Goal: Check status: Check status

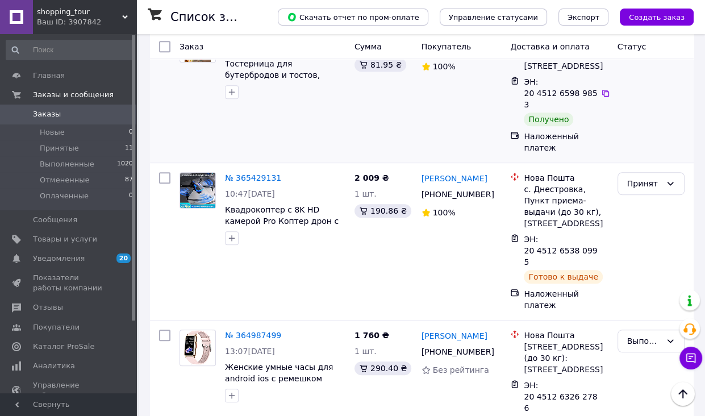
scroll to position [625, 0]
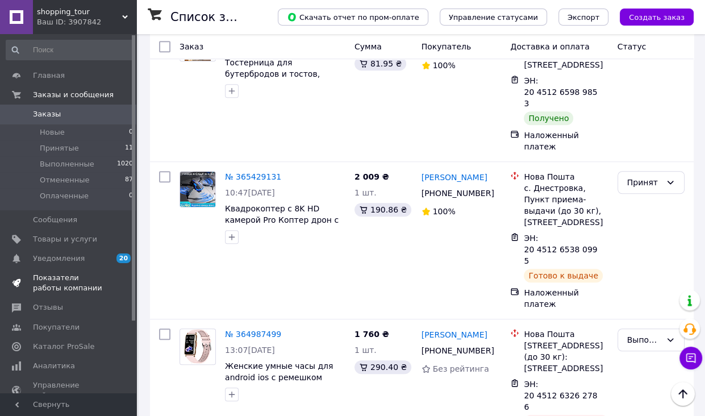
click at [60, 281] on span "Показатели работы компании" at bounding box center [69, 283] width 72 height 20
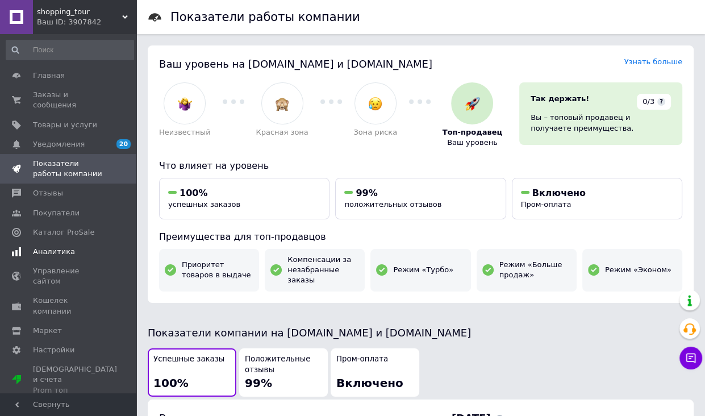
click at [69, 247] on span "Аналитика" at bounding box center [69, 252] width 72 height 10
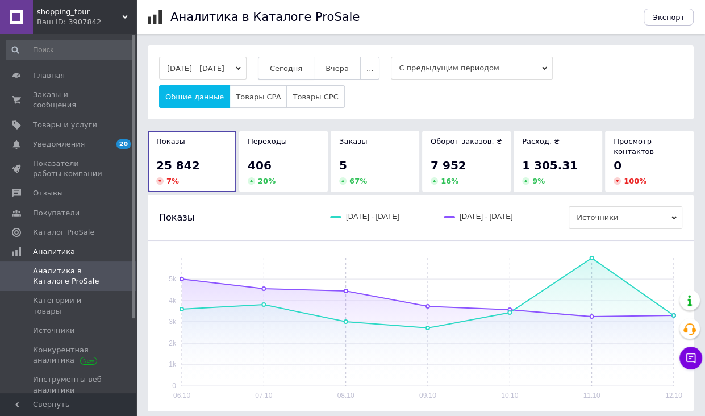
click at [301, 70] on span "Сегодня" at bounding box center [286, 68] width 32 height 9
